Goal: Task Accomplishment & Management: Use online tool/utility

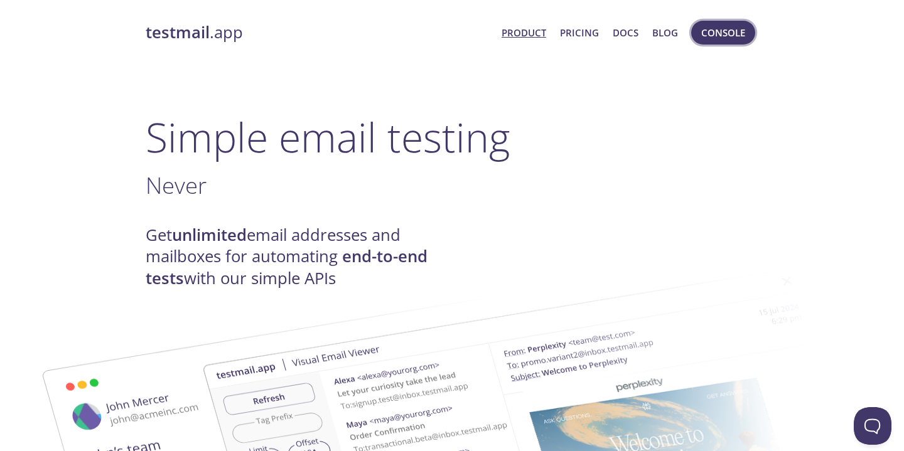
click at [737, 33] on span "Console" at bounding box center [723, 32] width 44 height 16
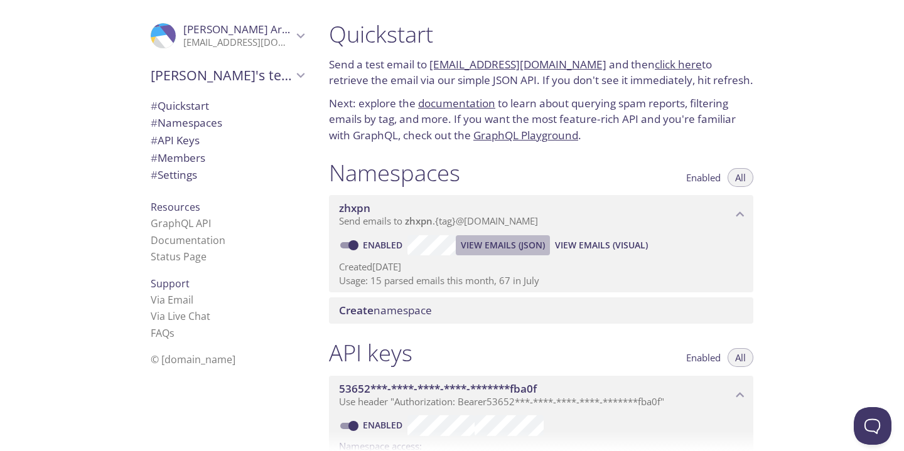
click at [503, 250] on span "View Emails (JSON)" at bounding box center [503, 245] width 84 height 15
click at [499, 237] on button "View Emails (JSON)" at bounding box center [503, 245] width 94 height 20
click at [615, 239] on span "View Emails (Visual)" at bounding box center [601, 245] width 93 height 15
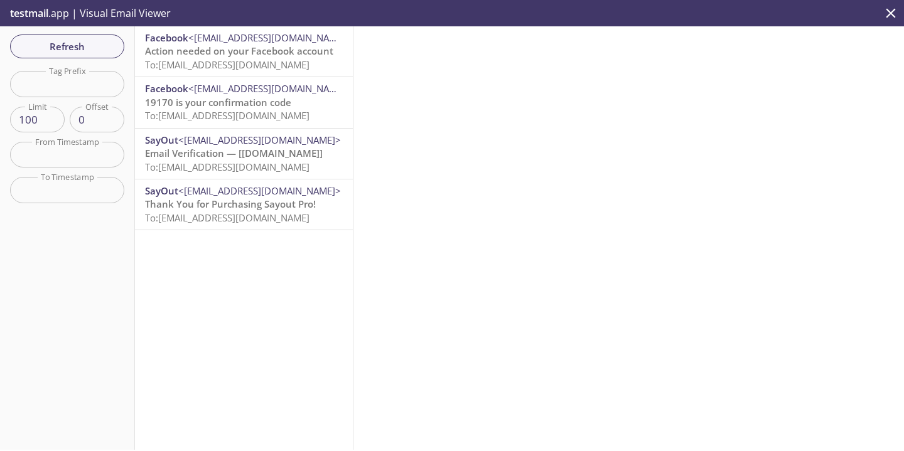
click at [275, 63] on span "To: [EMAIL_ADDRESS][DOMAIN_NAME]" at bounding box center [227, 64] width 164 height 13
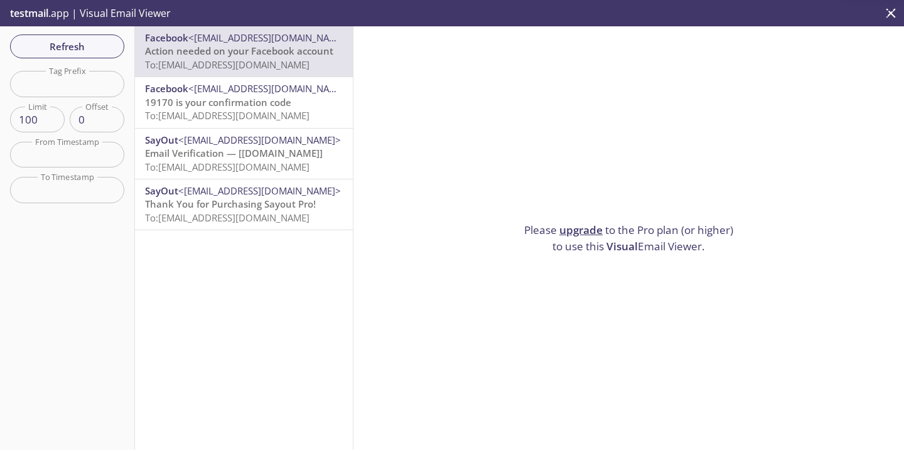
click at [271, 105] on span "19170 is your confirmation code" at bounding box center [218, 102] width 146 height 13
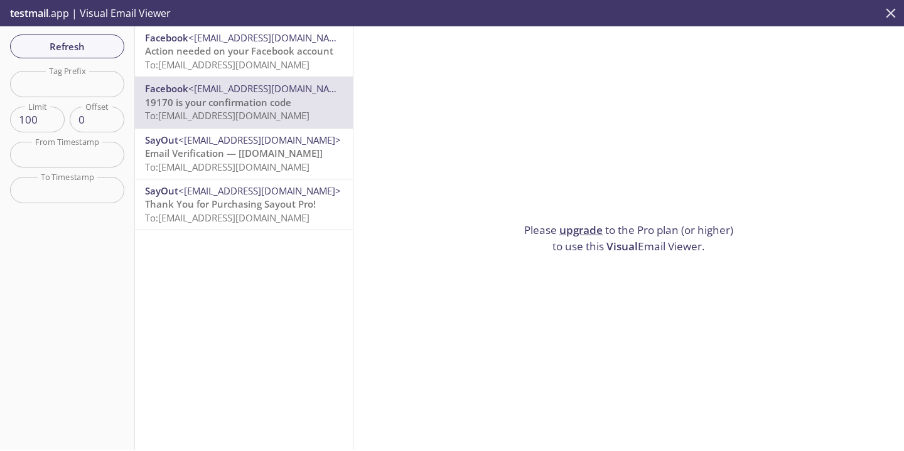
click at [888, 13] on icon "close" at bounding box center [890, 13] width 16 height 16
